Goal: Find specific page/section: Find specific page/section

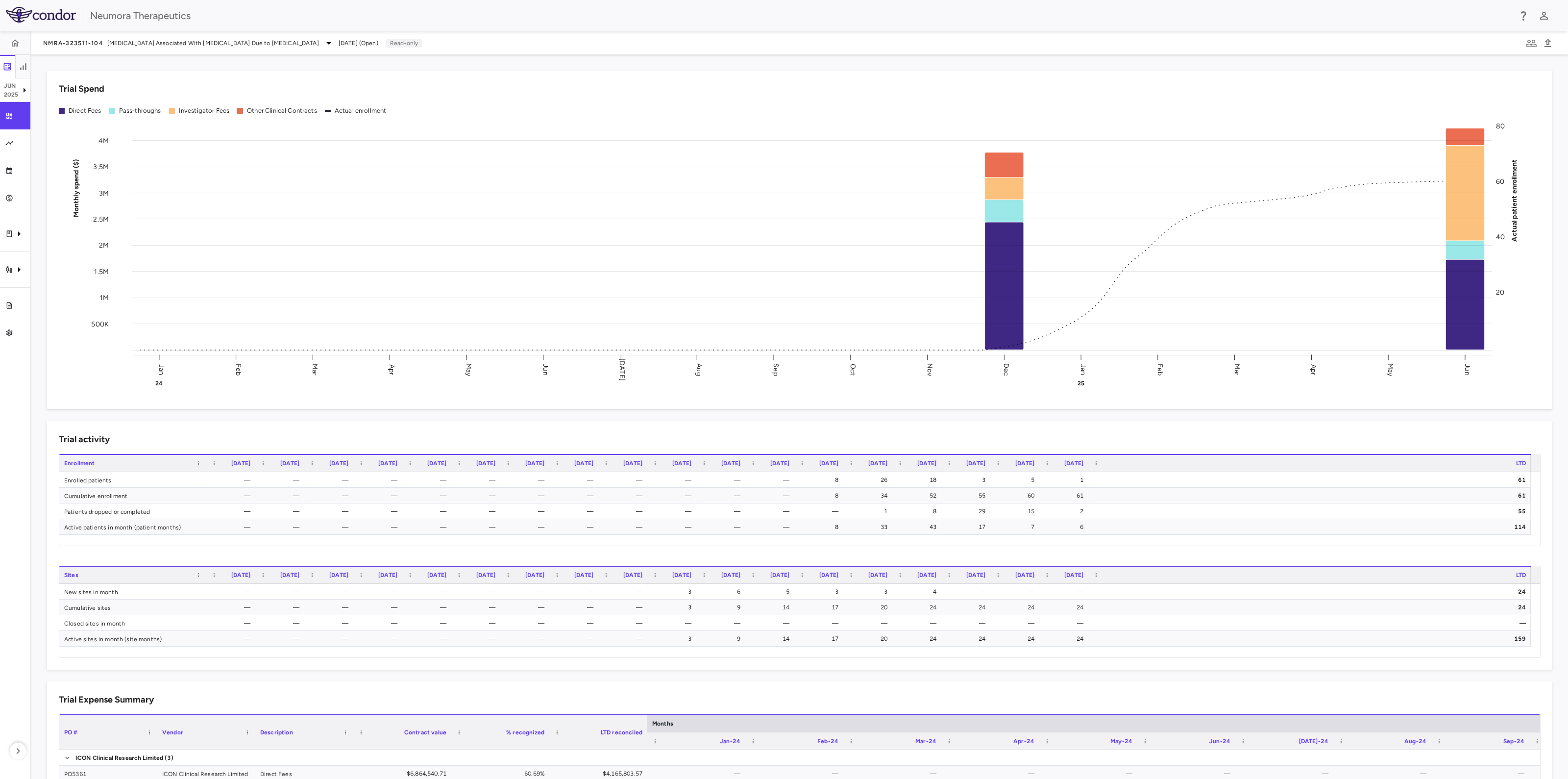
click at [81, 114] on div "Direct Fees" at bounding box center [85, 110] width 33 height 9
click at [36, 229] on div "Clinical expenses" at bounding box center [61, 234] width 60 height 15
click at [21, 231] on icon "Clinical expenses" at bounding box center [19, 234] width 12 height 12
click at [76, 263] on span "CRO ICON Clinical Research Limited" at bounding box center [110, 263] width 120 height 9
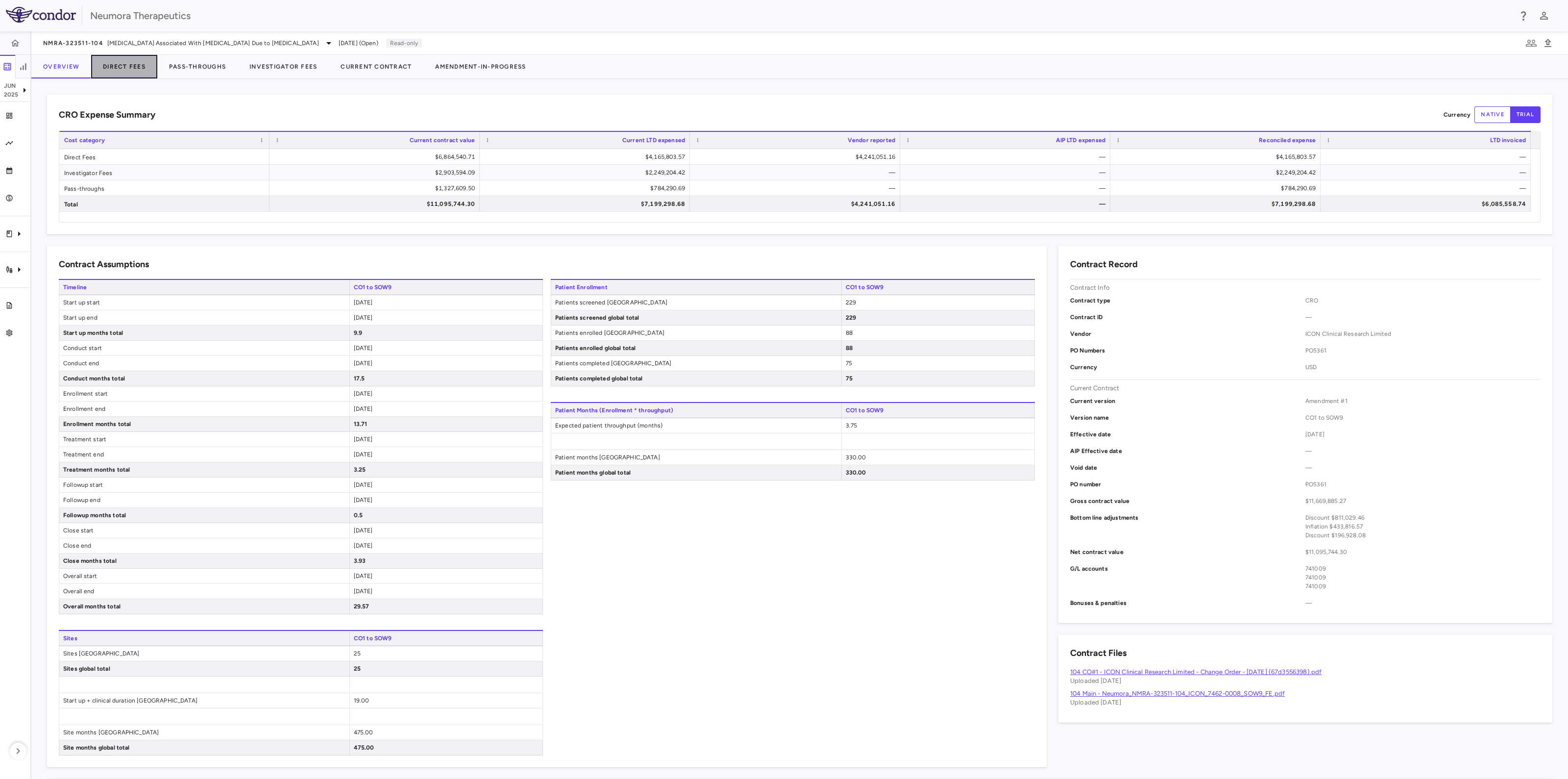
click at [115, 65] on button "Direct Fees" at bounding box center [124, 66] width 66 height 23
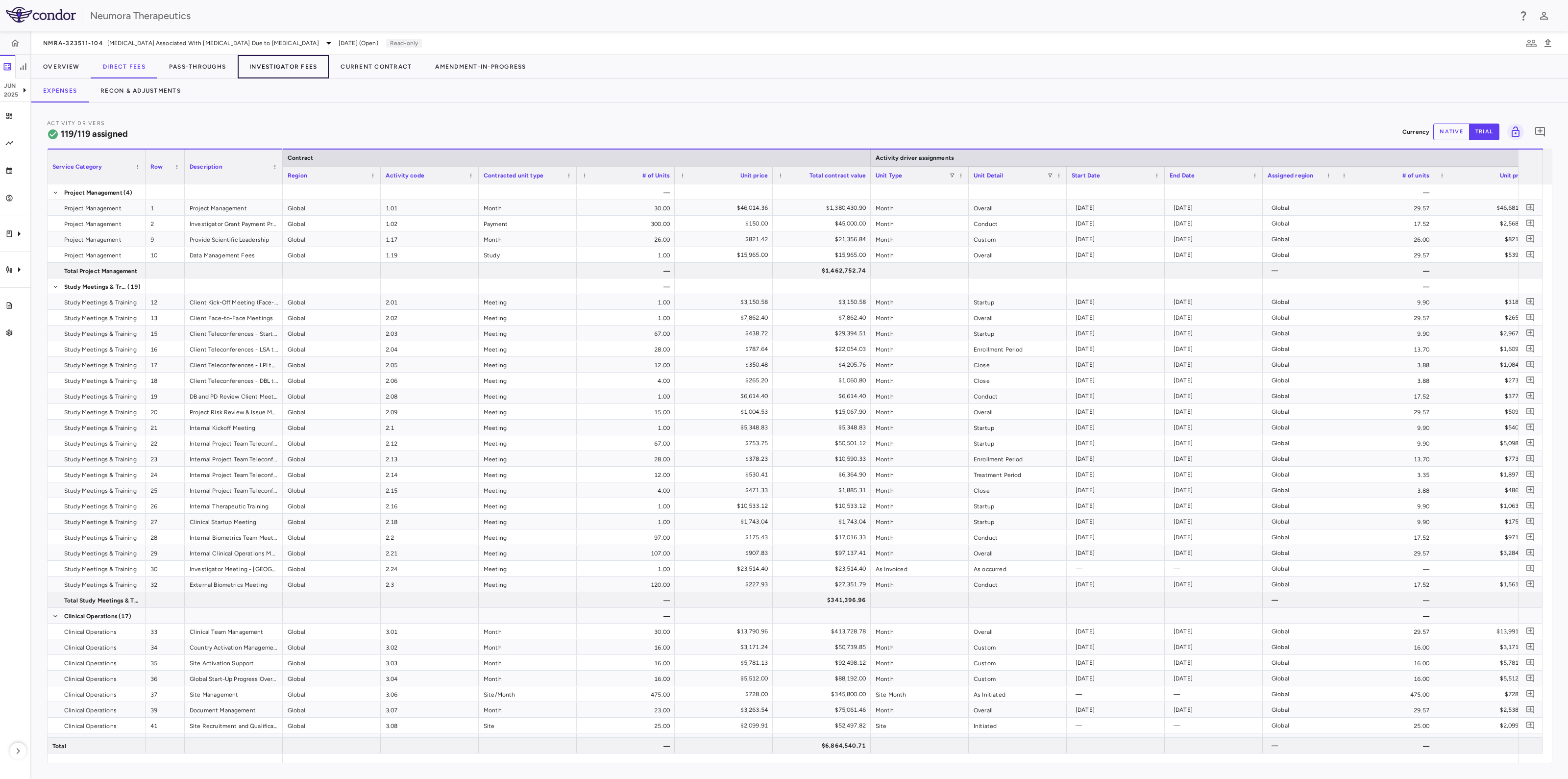
click at [277, 68] on button "Investigator Fees" at bounding box center [283, 66] width 91 height 23
